Goal: Information Seeking & Learning: Find specific fact

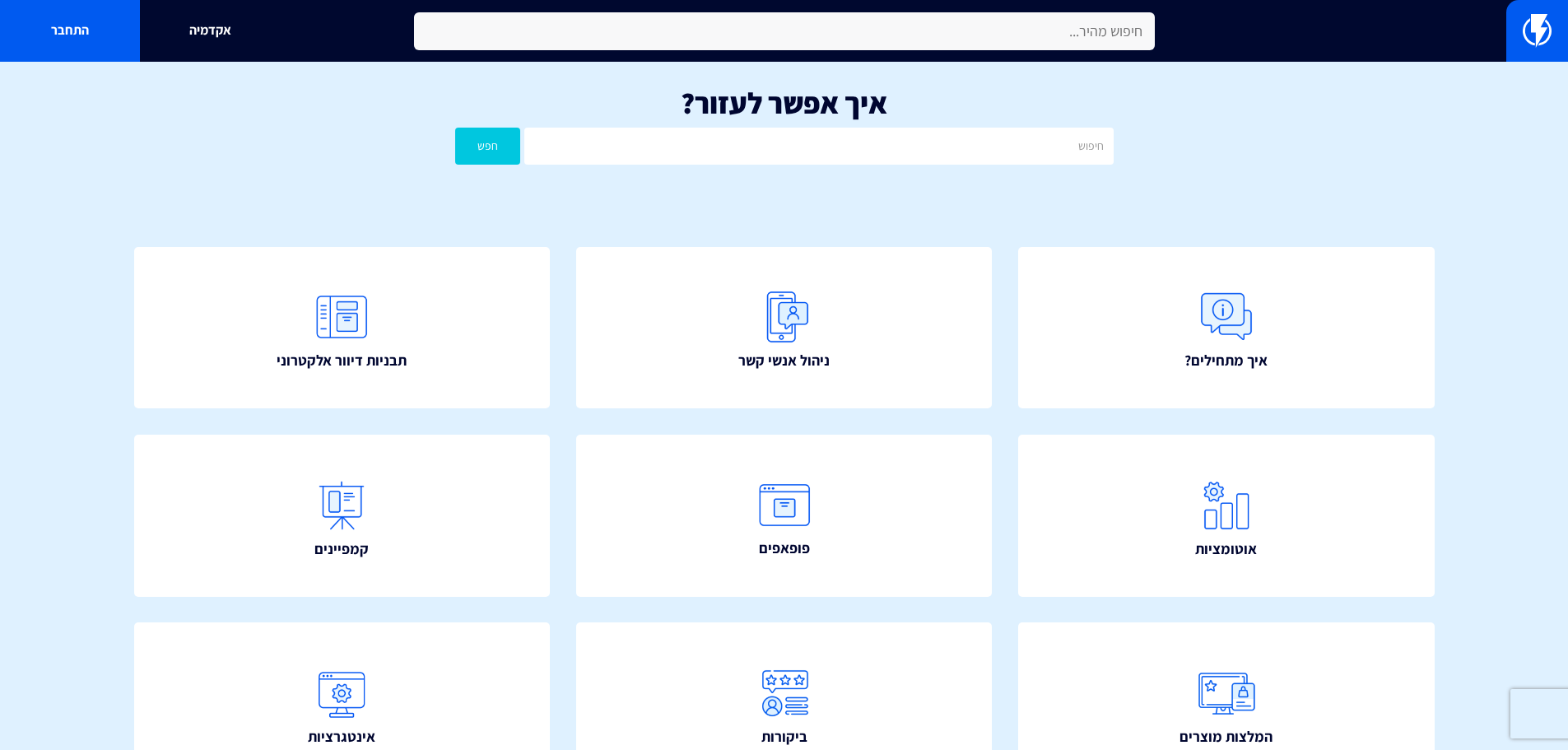
click at [776, 37] on input "text" at bounding box center [784, 30] width 741 height 38
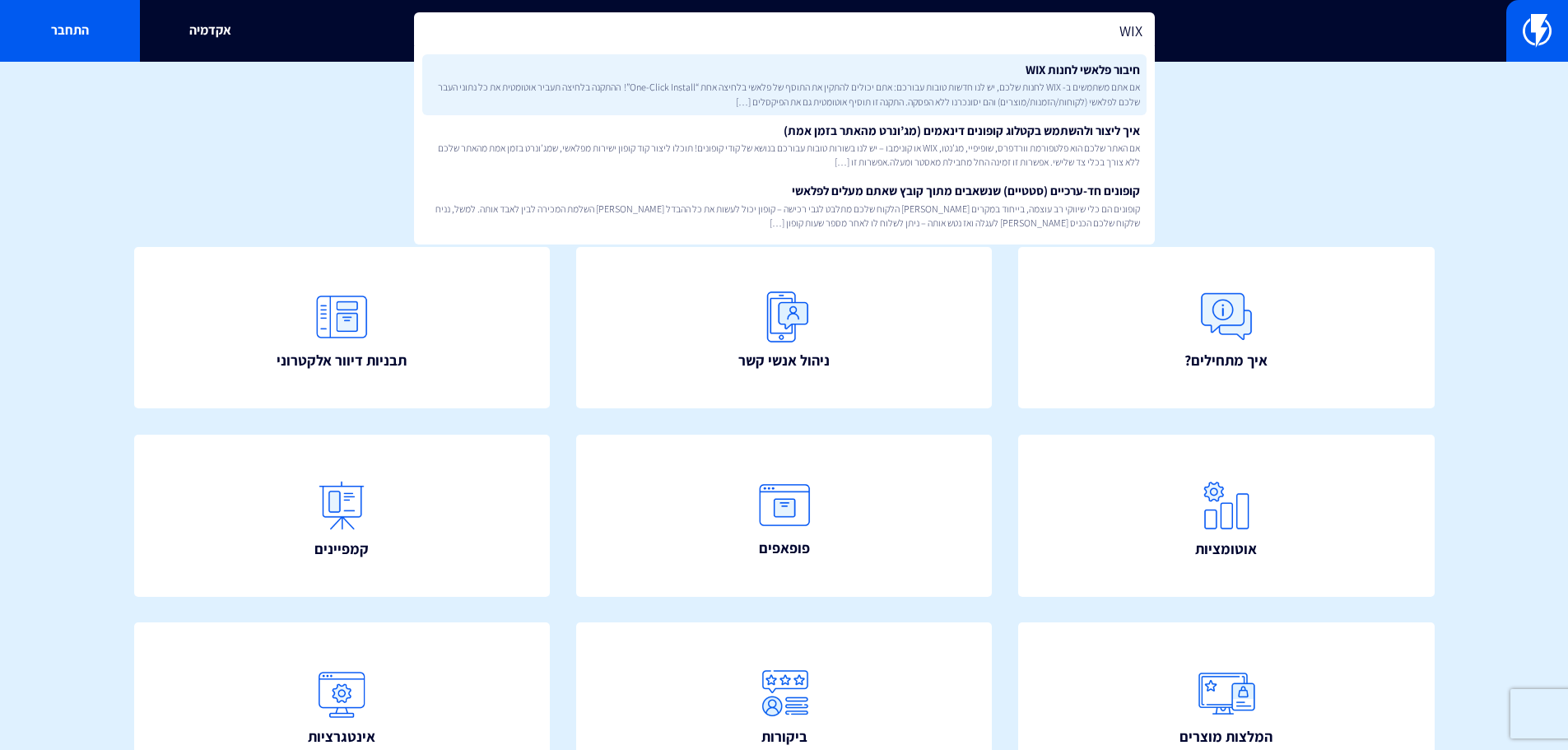
type input "WIX"
click at [859, 86] on span "אם אתם משתמשים ב- WIX לחנות שלכם, יש לנו חדשות טובות עבורכם: אתם יכולים להתקין …" at bounding box center [784, 94] width 711 height 28
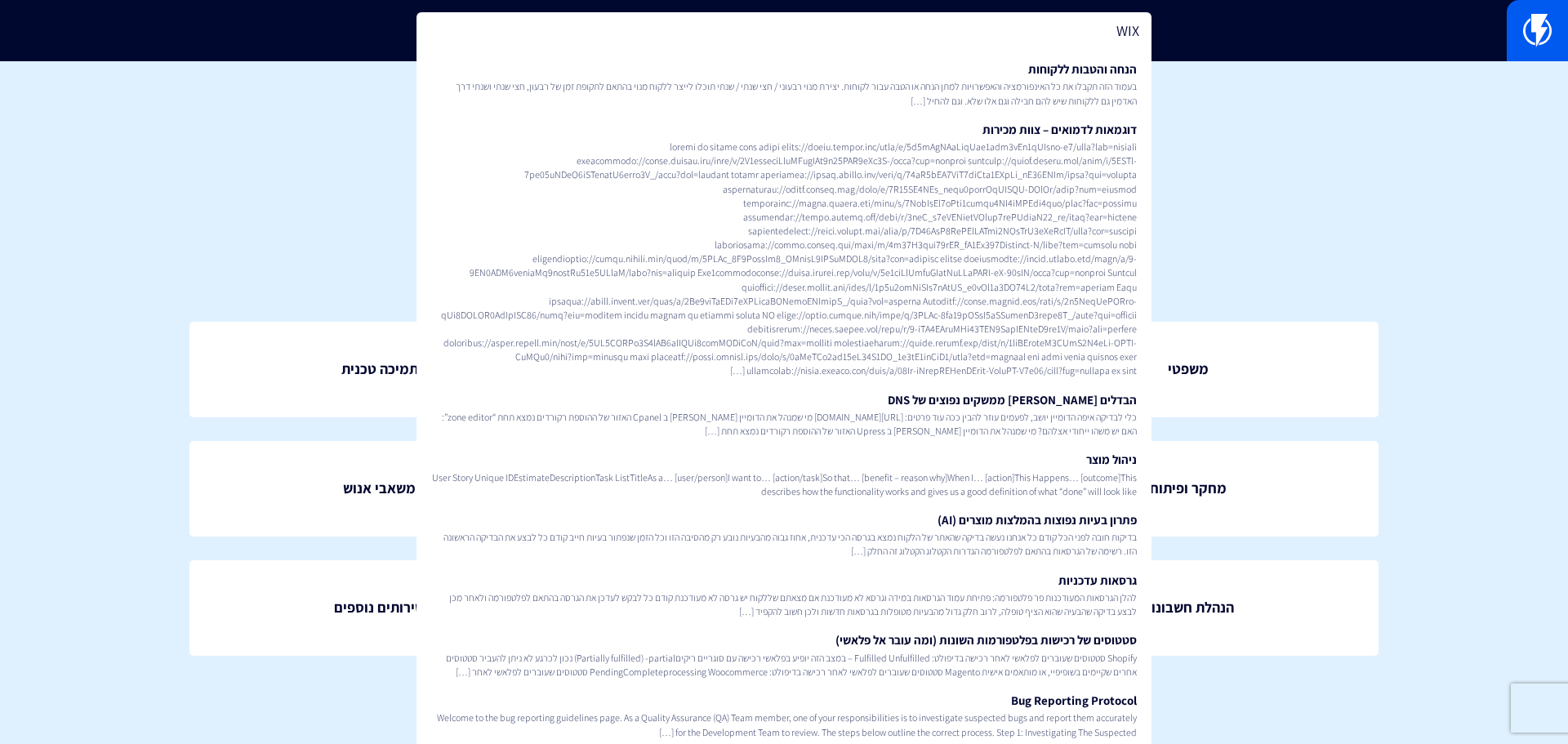
click at [1059, 36] on input "WIX" at bounding box center [783, 30] width 735 height 37
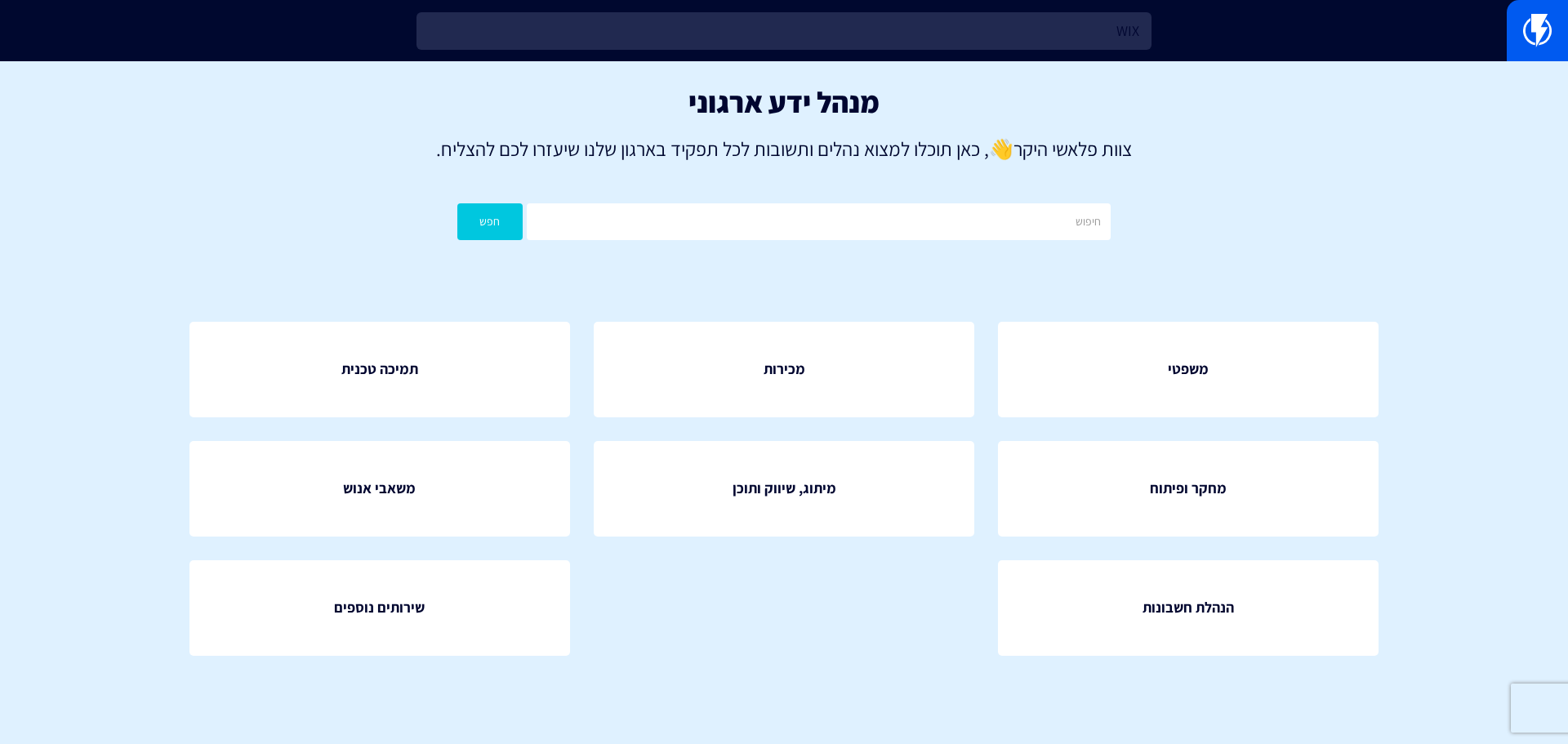
type input "WIX"
